Goal: Task Accomplishment & Management: Manage account settings

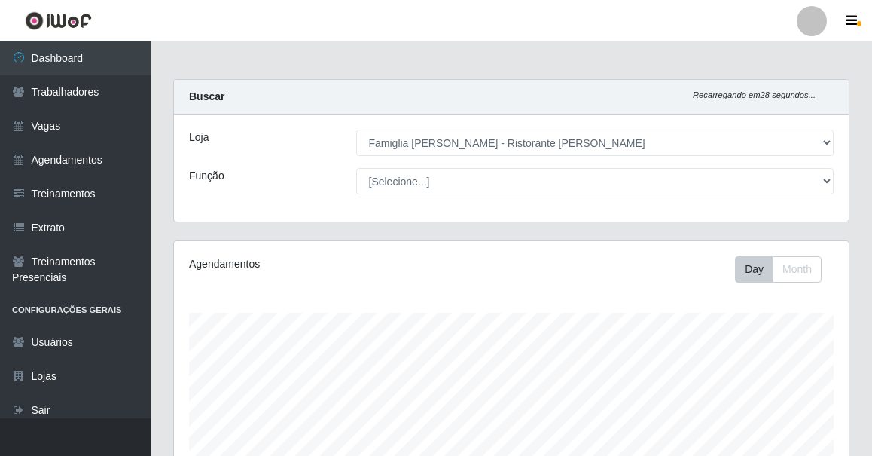
select select "267"
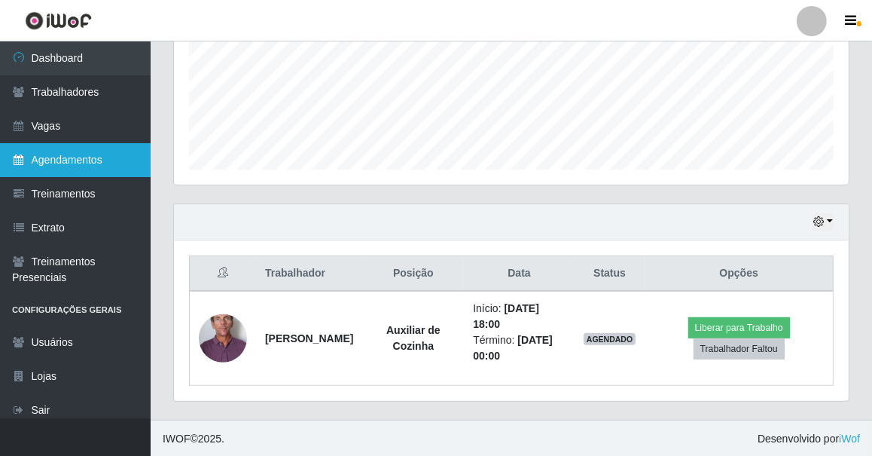
scroll to position [313, 675]
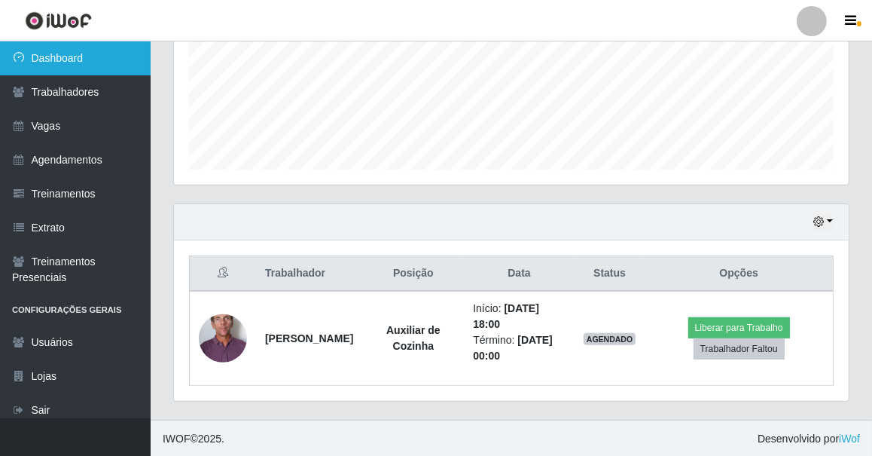
click at [87, 57] on link "Dashboard" at bounding box center [75, 58] width 151 height 34
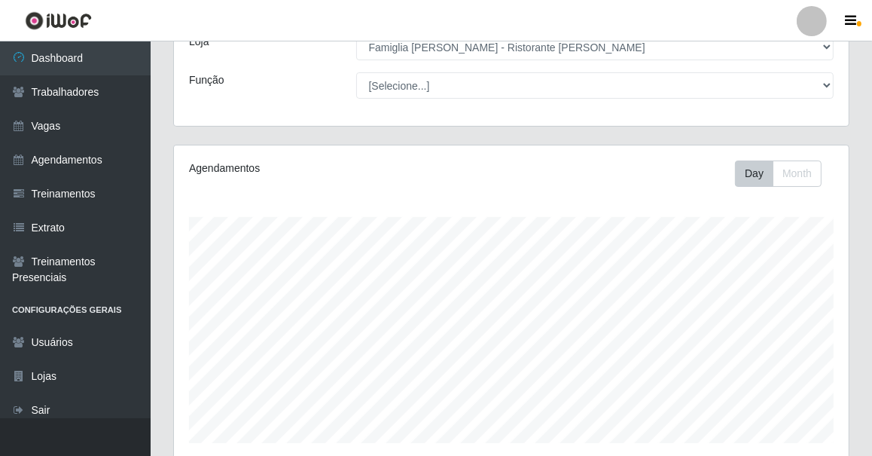
scroll to position [0, 0]
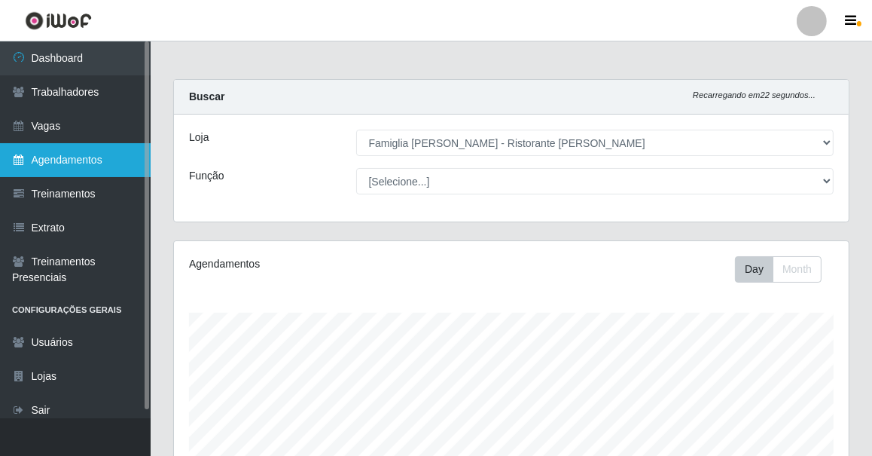
click at [48, 162] on link "Agendamentos" at bounding box center [75, 160] width 151 height 34
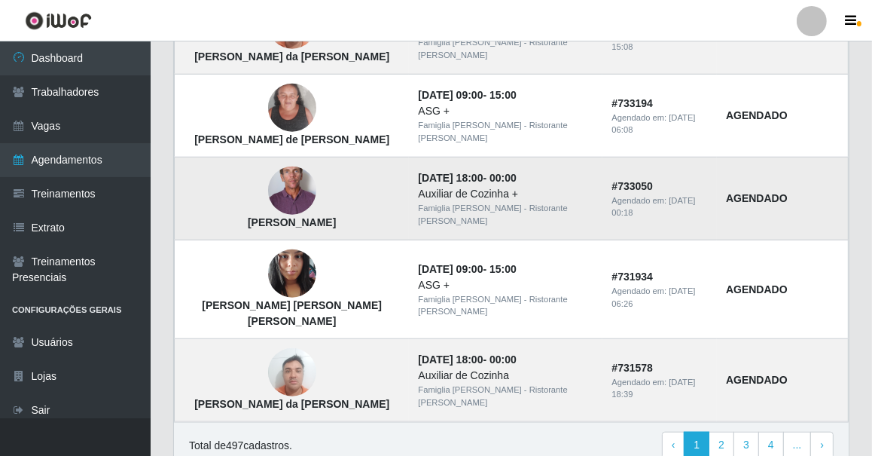
scroll to position [1115, 0]
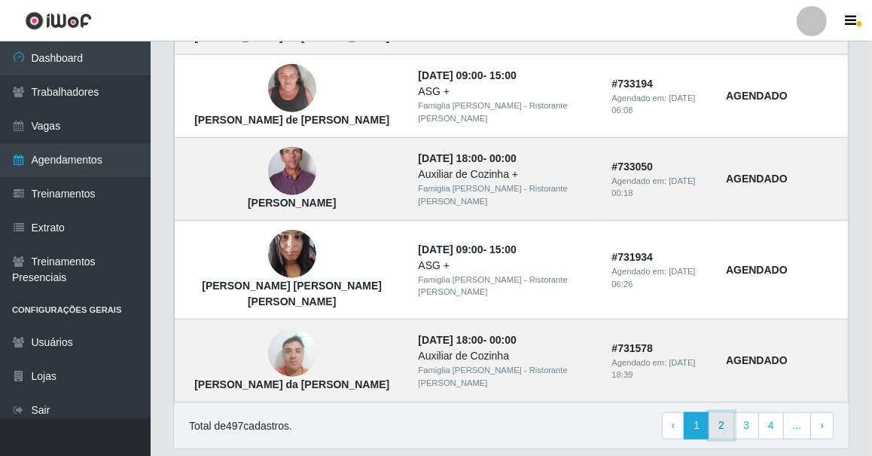
click at [723, 412] on link "2" at bounding box center [722, 425] width 26 height 27
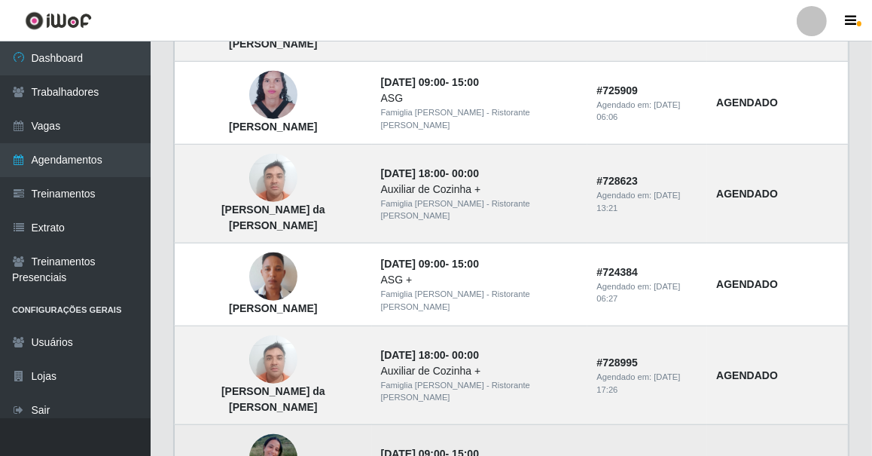
scroll to position [1115, 0]
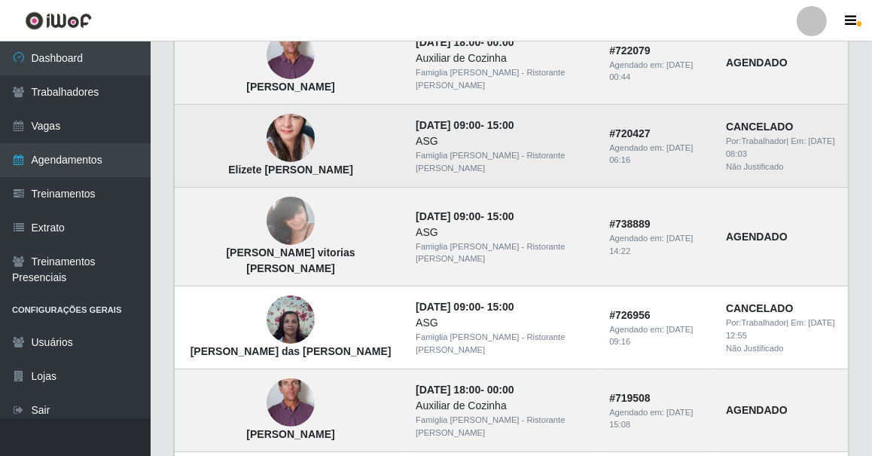
scroll to position [136, 0]
